Goal: Information Seeking & Learning: Learn about a topic

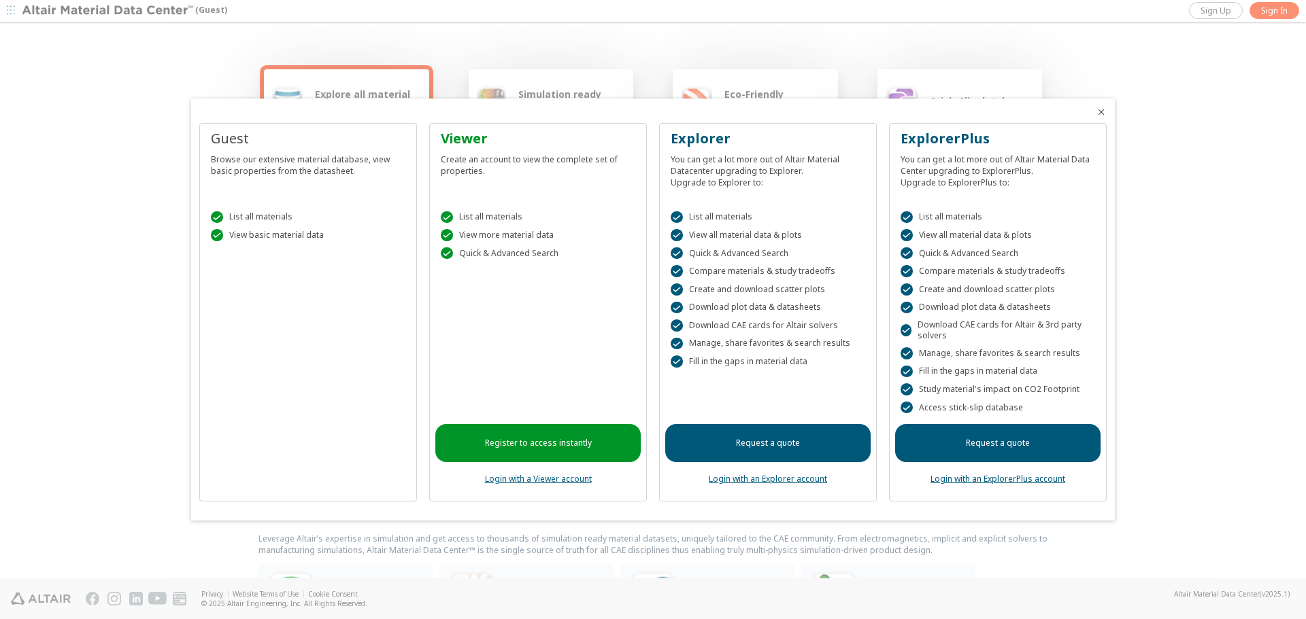
click at [1159, 270] on div at bounding box center [653, 309] width 1306 height 619
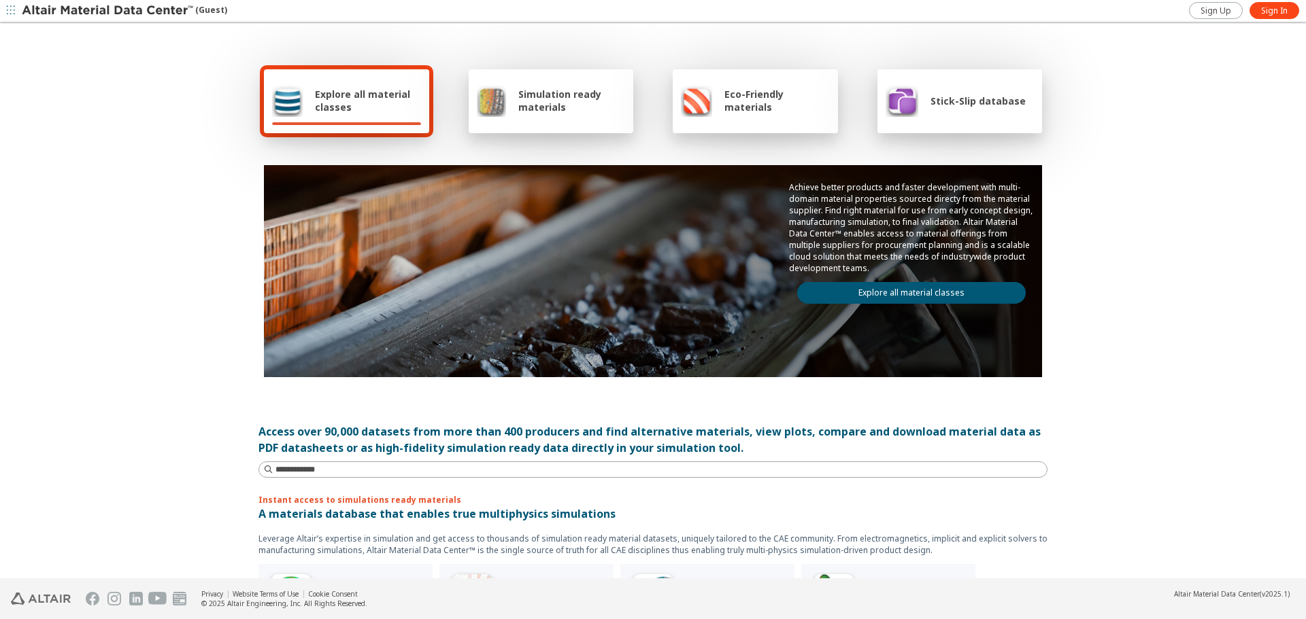
click at [359, 109] on span "Explore all material classes" at bounding box center [368, 101] width 106 height 26
click at [579, 101] on span "Simulation ready materials" at bounding box center [571, 101] width 107 height 26
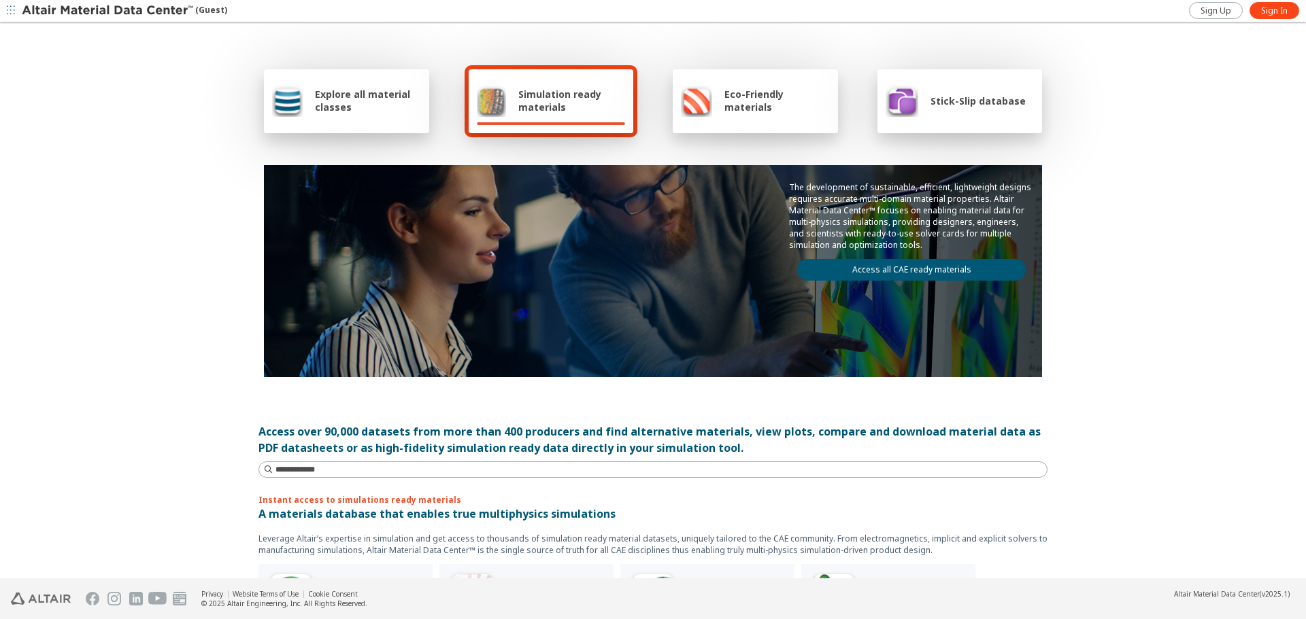
drag, startPoint x: 768, startPoint y: 101, endPoint x: 893, endPoint y: 100, distance: 125.1
click at [768, 100] on span "Eco-Friendly materials" at bounding box center [776, 101] width 105 height 26
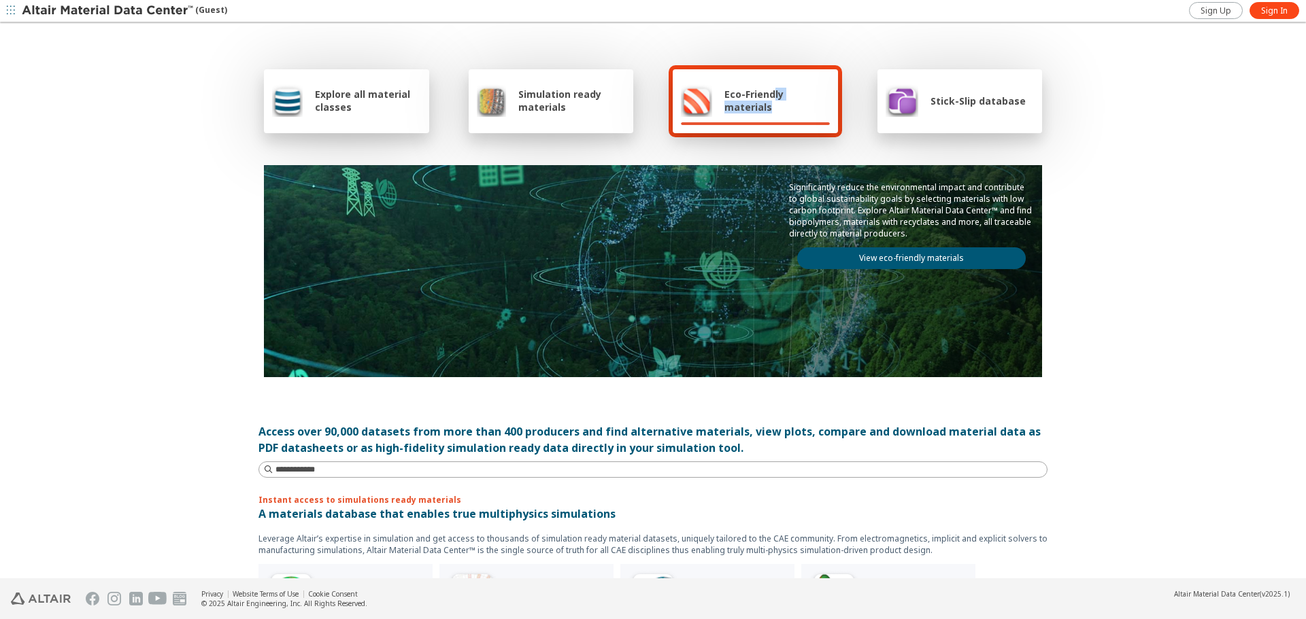
click at [902, 101] on img at bounding box center [901, 100] width 33 height 33
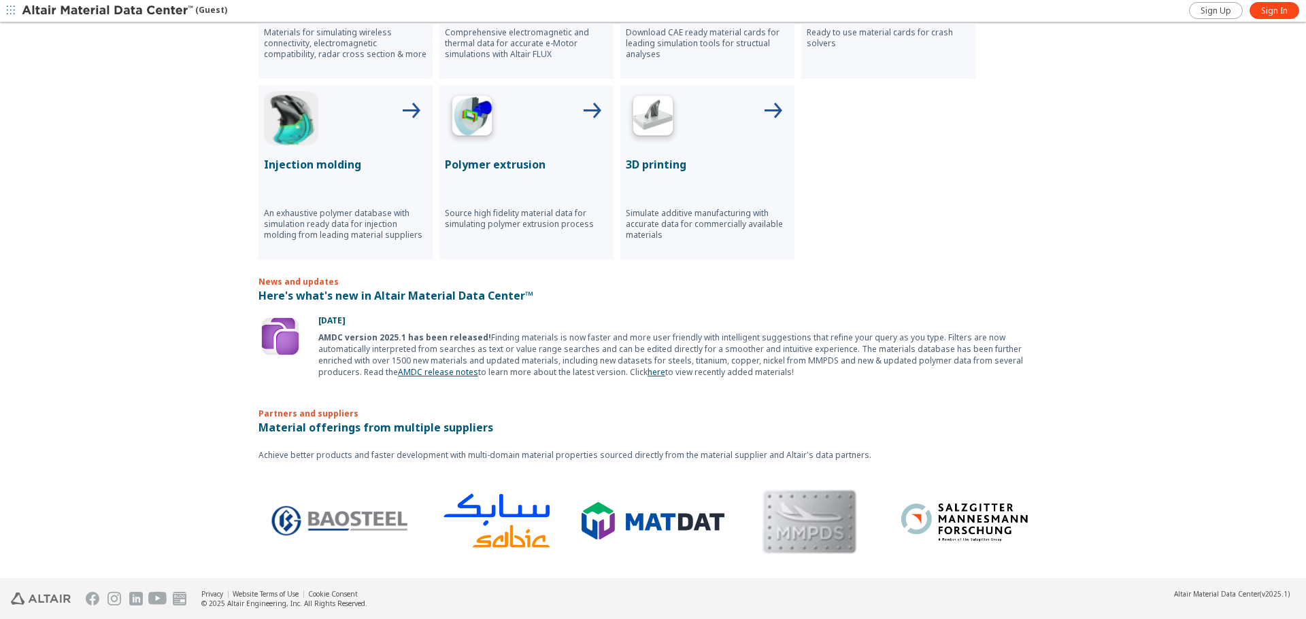
scroll to position [388, 0]
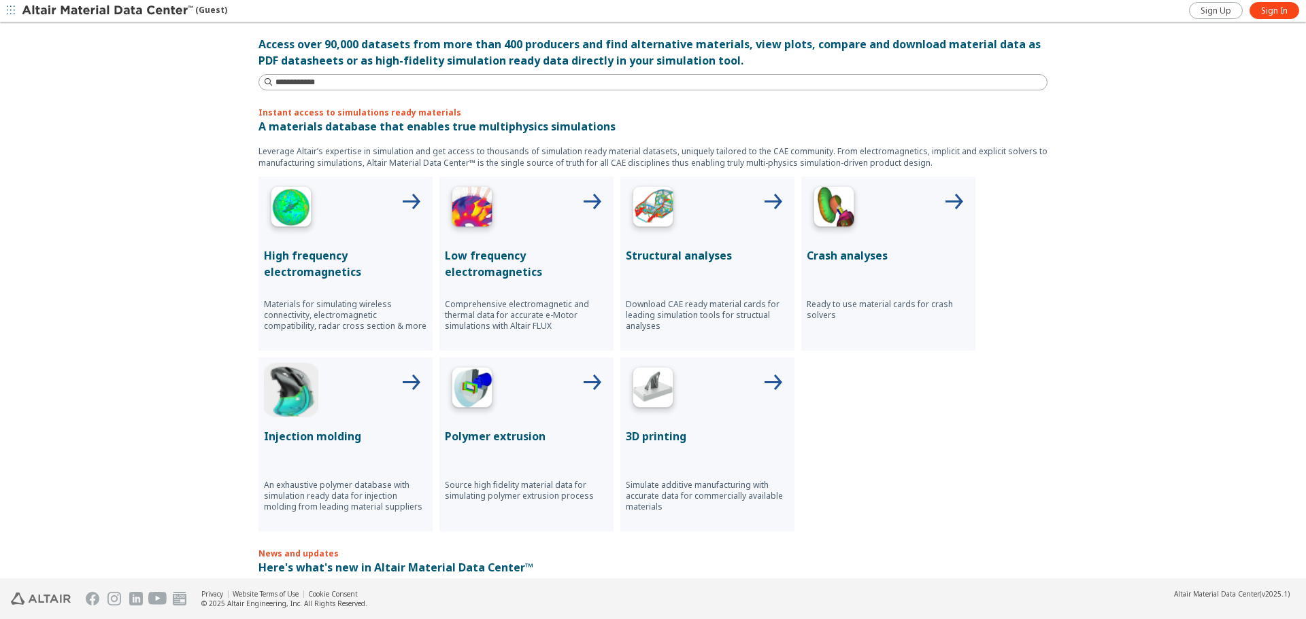
click at [16, 10] on span "button" at bounding box center [11, 11] width 14 height 22
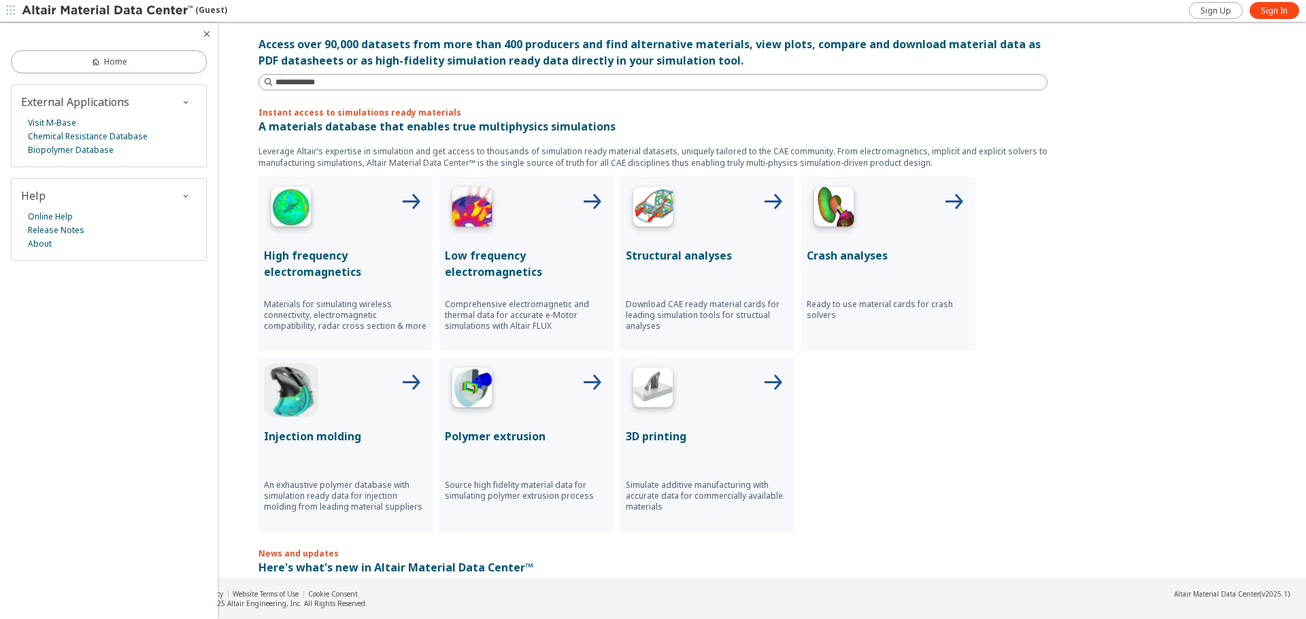
click at [139, 423] on div "Home External Applications Visit M-Base Chemical Resistance Database Biopolymer…" at bounding box center [109, 321] width 218 height 596
click at [1224, 209] on div "Explore all material classes Simulation ready materials Eco-Friendly materials …" at bounding box center [653, 302] width 1306 height 556
click at [1229, 231] on div "Explore all material classes Simulation ready materials Eco-Friendly materials …" at bounding box center [653, 302] width 1306 height 556
click at [474, 265] on p "Low frequency electromagnetics" at bounding box center [526, 264] width 163 height 33
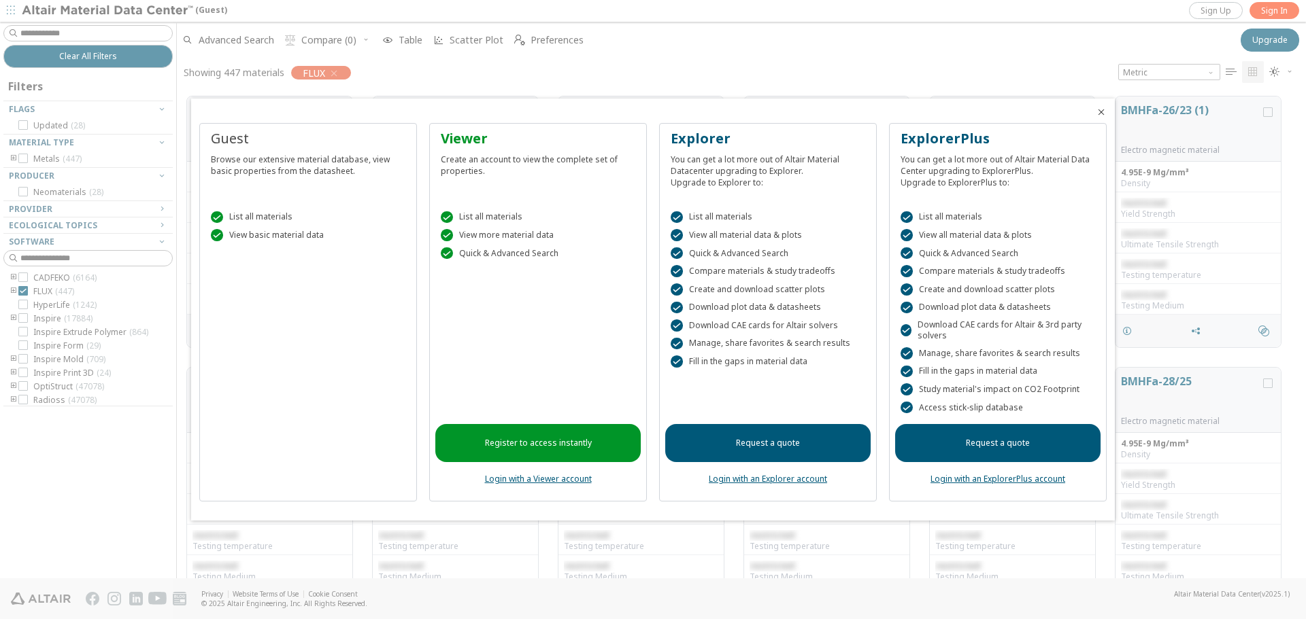
scroll to position [482, 1119]
click at [1106, 112] on icon "Close" at bounding box center [1100, 112] width 11 height 11
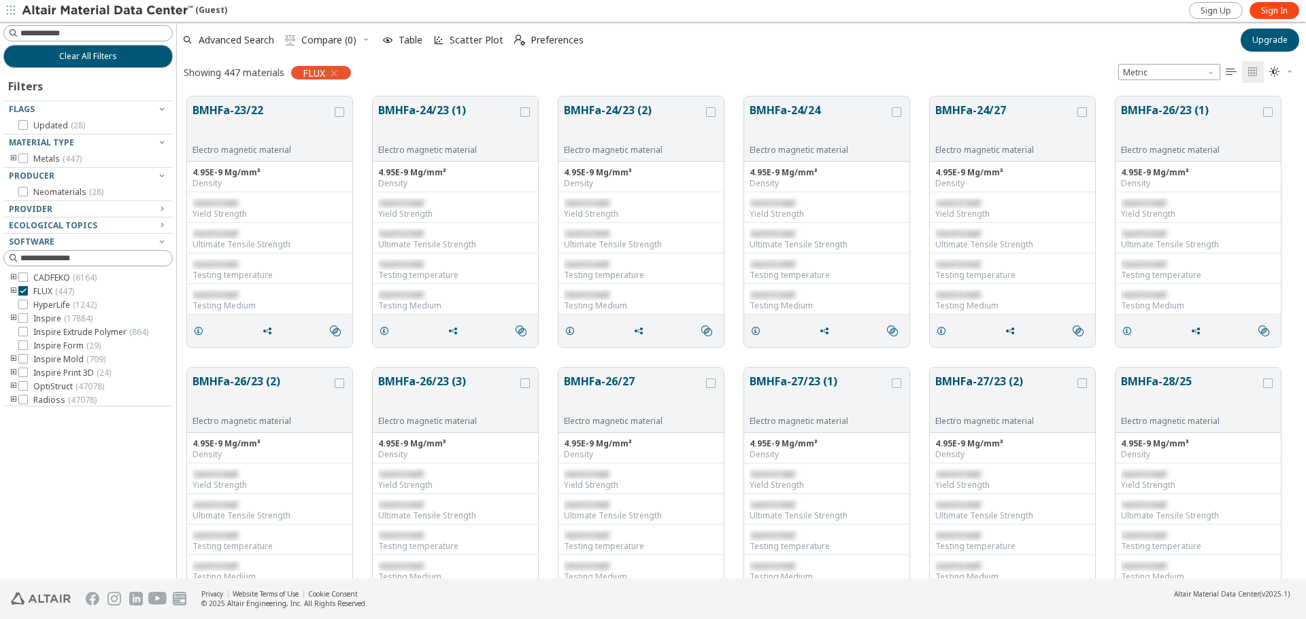
click at [1230, 71] on icon "" at bounding box center [1230, 72] width 11 height 11
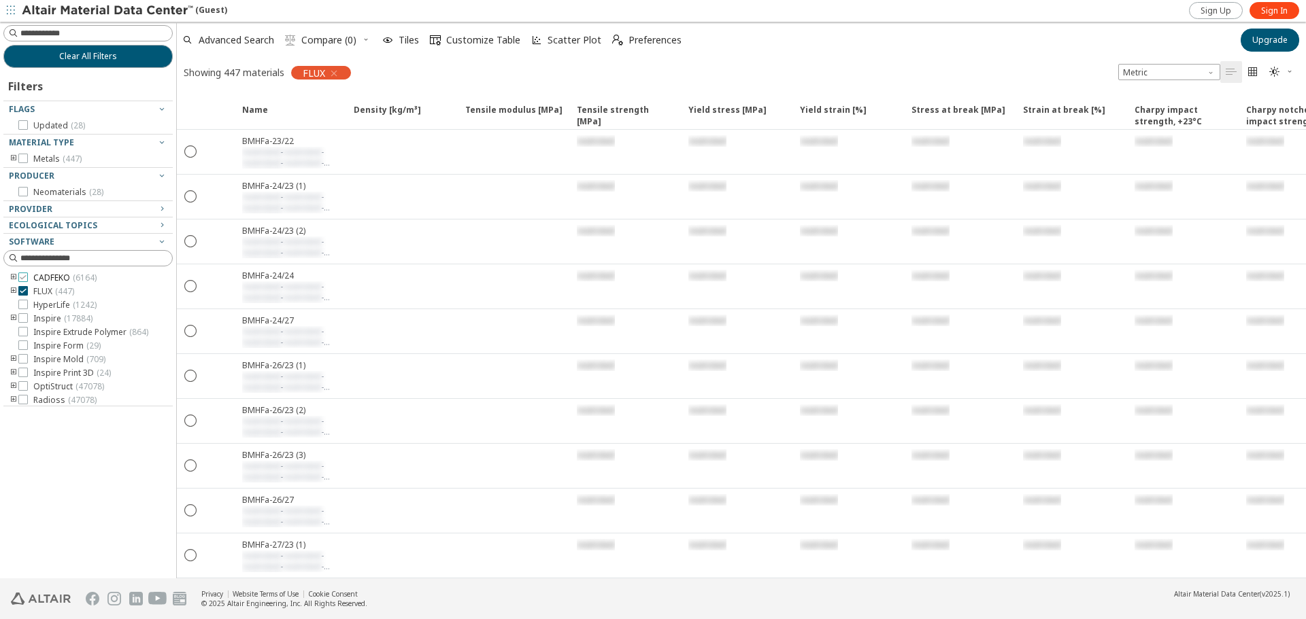
click at [24, 279] on icon at bounding box center [23, 278] width 10 height 10
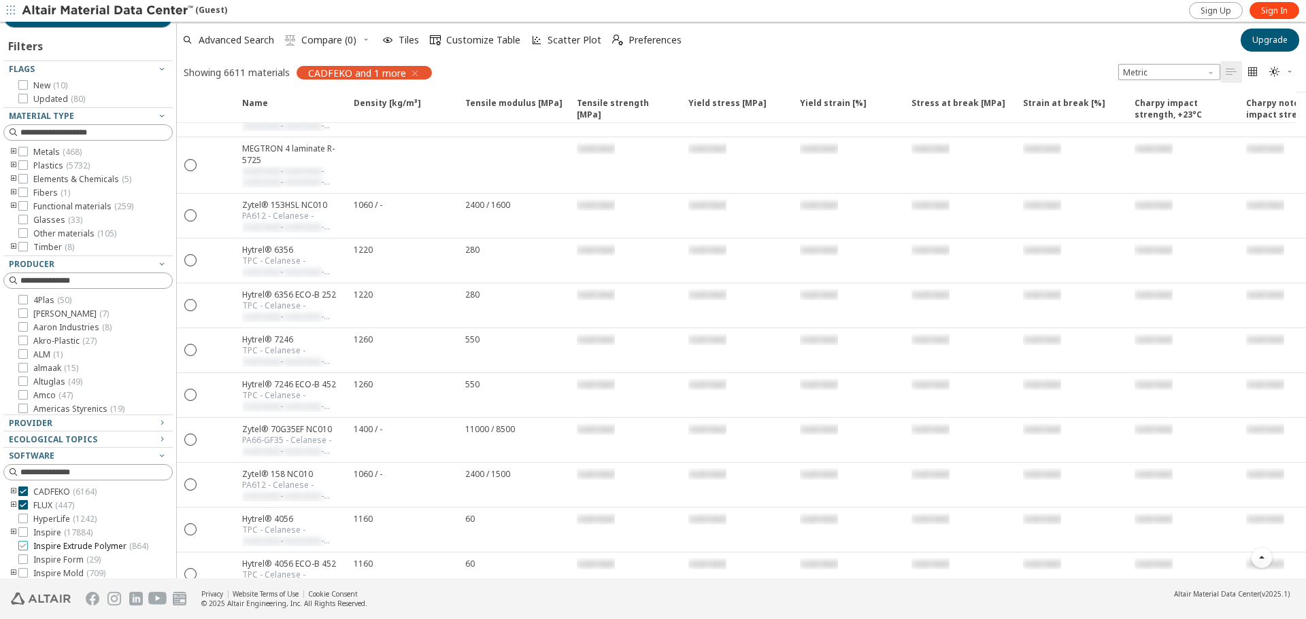
scroll to position [18, 0]
